Goal: Transaction & Acquisition: Subscribe to service/newsletter

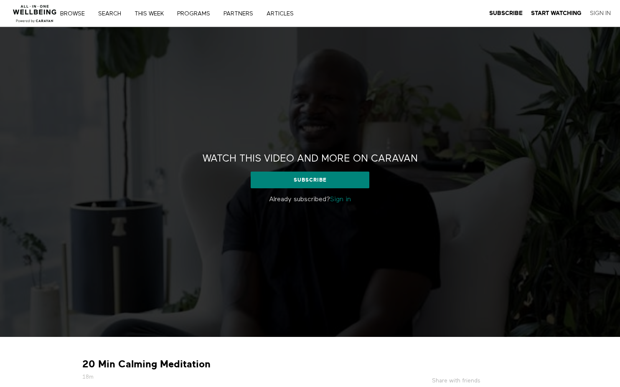
click at [601, 13] on link "Sign In" at bounding box center [600, 14] width 21 height 8
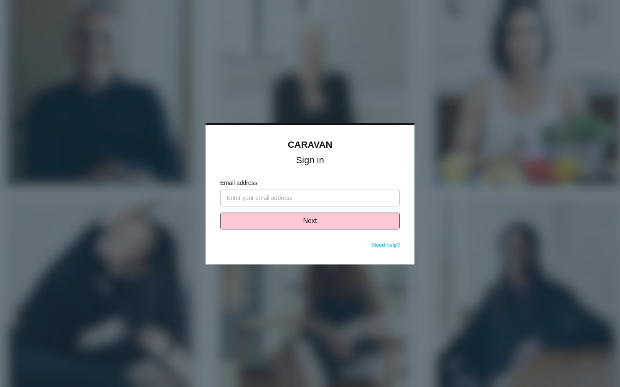
click at [298, 196] on input "Email address" at bounding box center [310, 198] width 180 height 17
type input "zikea@wellness360.co"
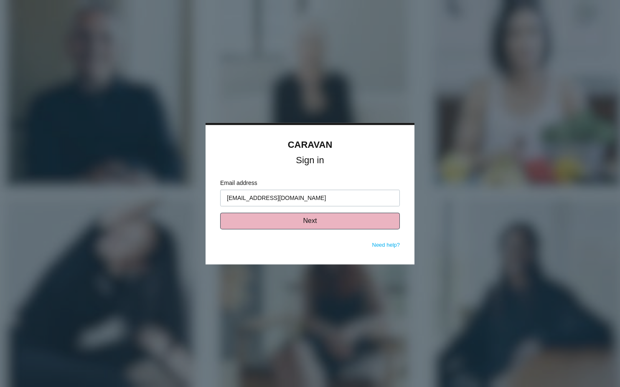
click at [275, 223] on button "Next" at bounding box center [310, 221] width 180 height 17
